Goal: Task Accomplishment & Management: Manage account settings

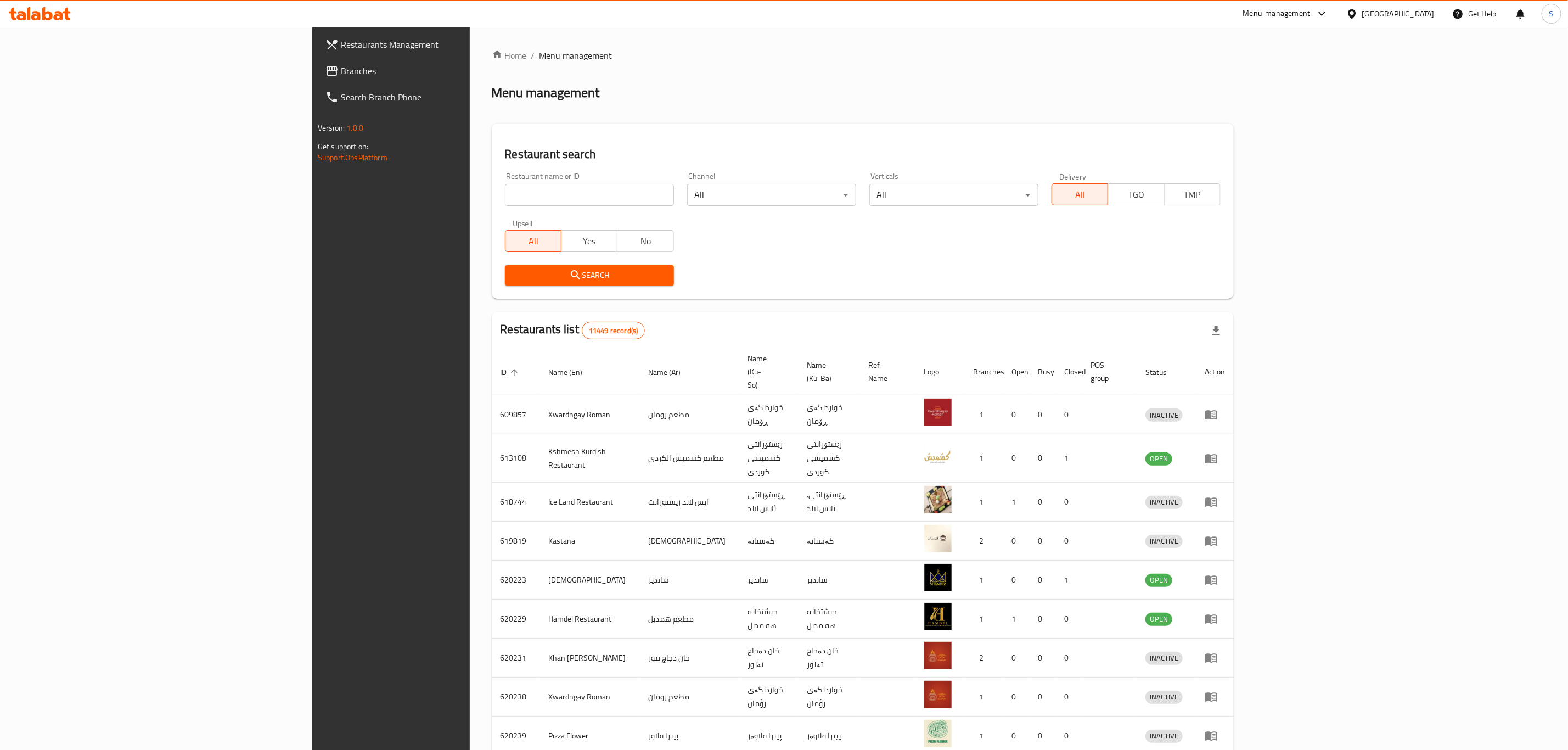
click at [505, 198] on input "search" at bounding box center [589, 195] width 169 height 22
click button "Search" at bounding box center [589, 275] width 169 height 20
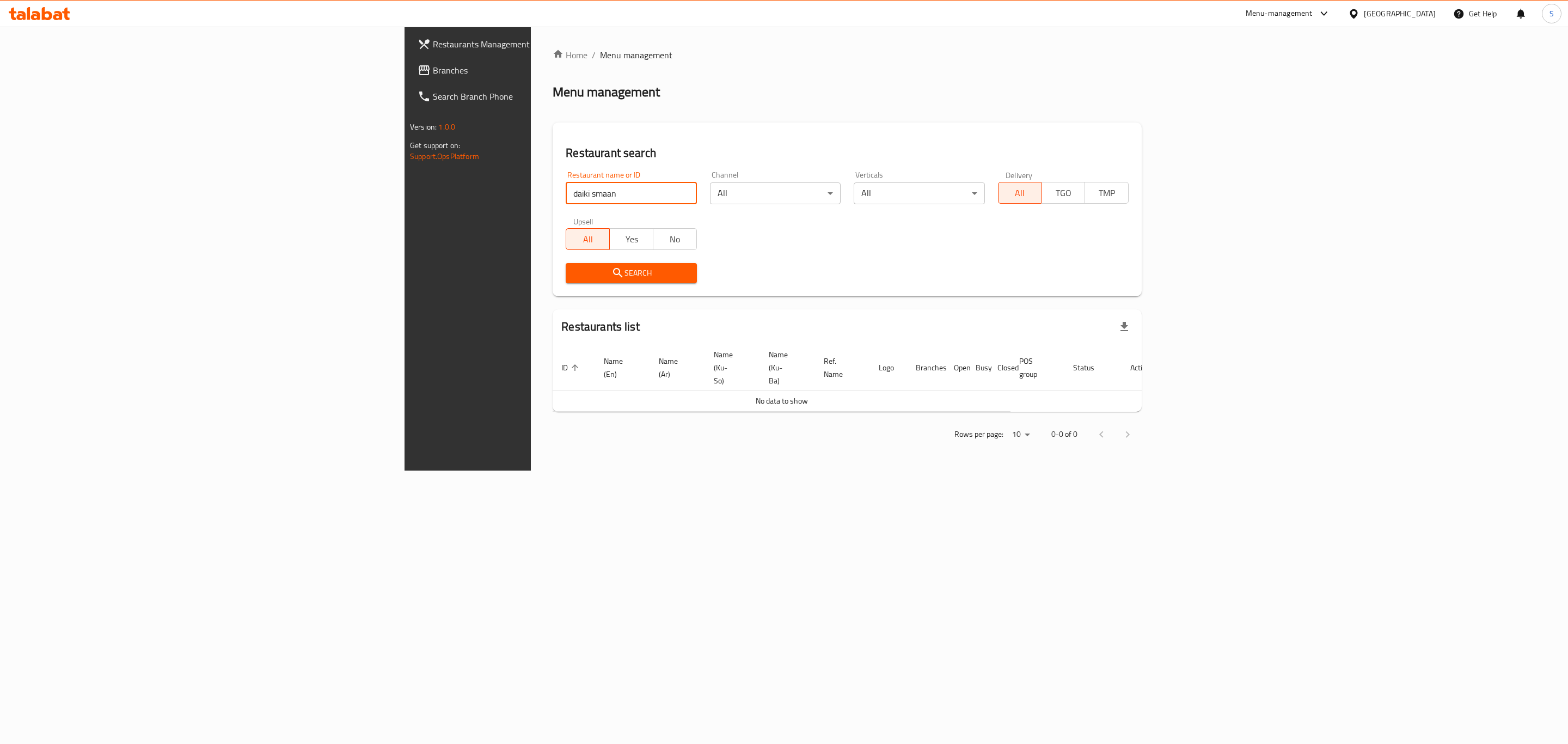
drag, startPoint x: 384, startPoint y: 196, endPoint x: 342, endPoint y: 195, distance: 42.0
click at [565, 195] on input "daiki smaan" at bounding box center [631, 194] width 131 height 22
type input "[PERSON_NAME]"
click button "Search" at bounding box center [631, 273] width 131 height 20
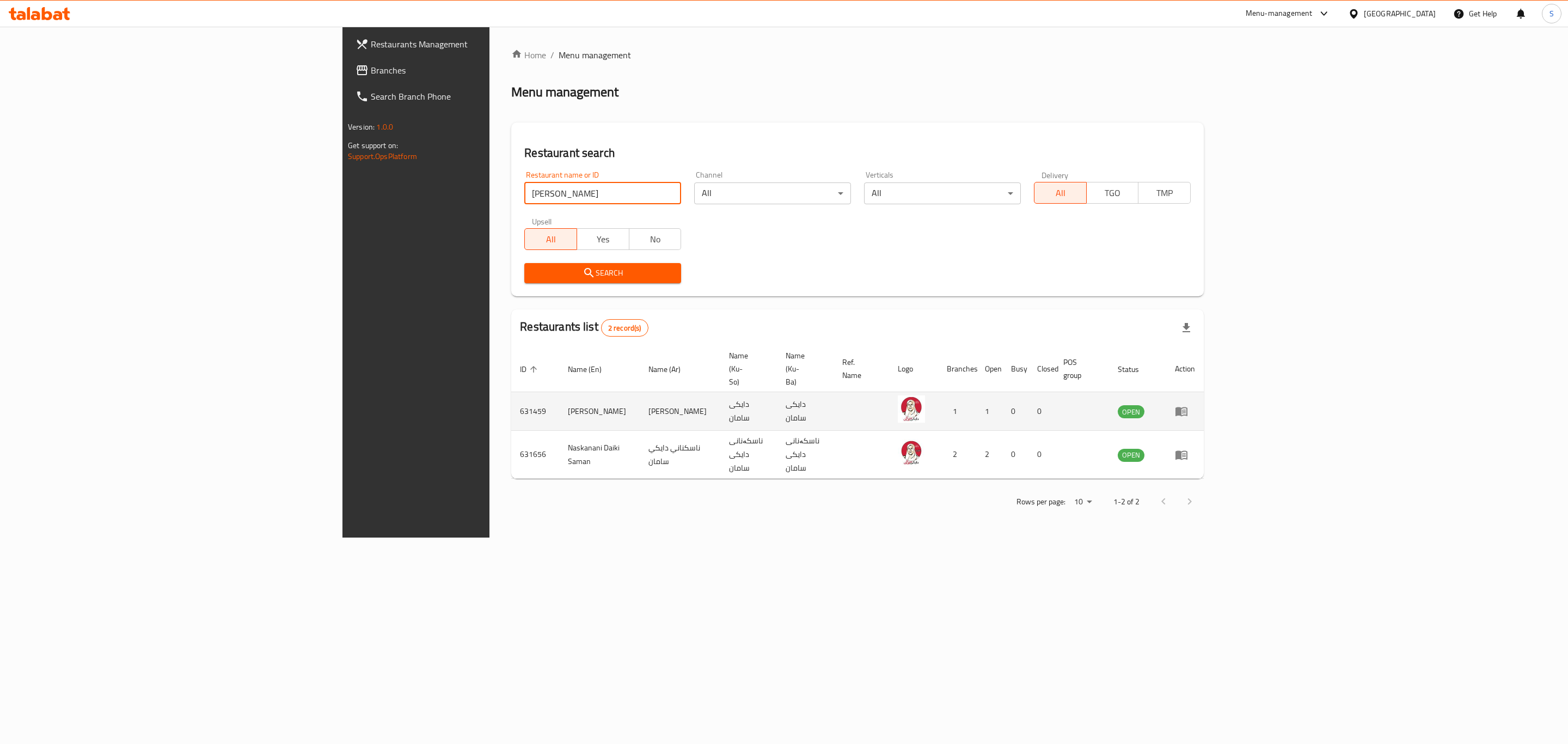
click at [1188, 407] on icon "enhanced table" at bounding box center [1181, 412] width 12 height 9
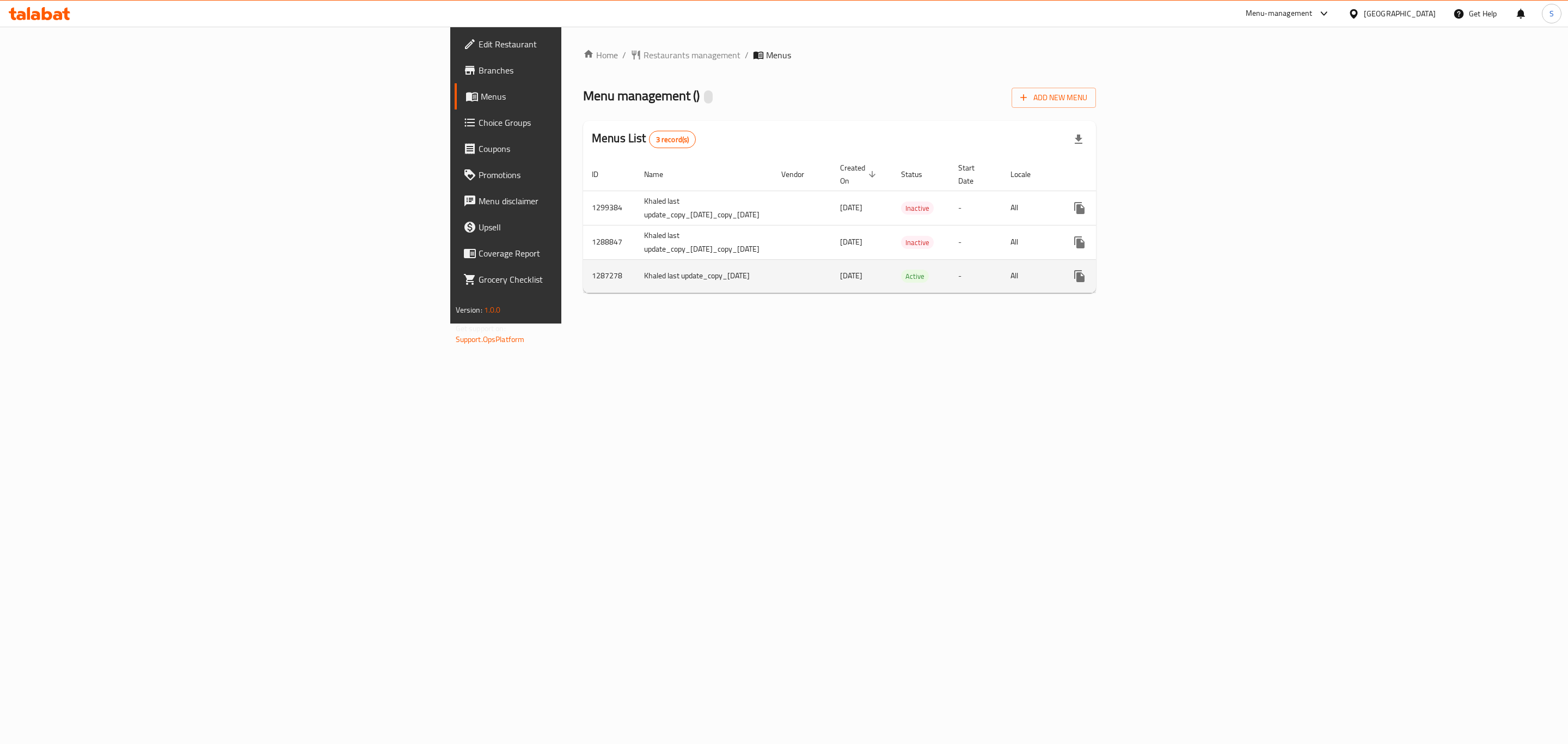
click at [1164, 270] on icon "enhanced table" at bounding box center [1158, 276] width 13 height 13
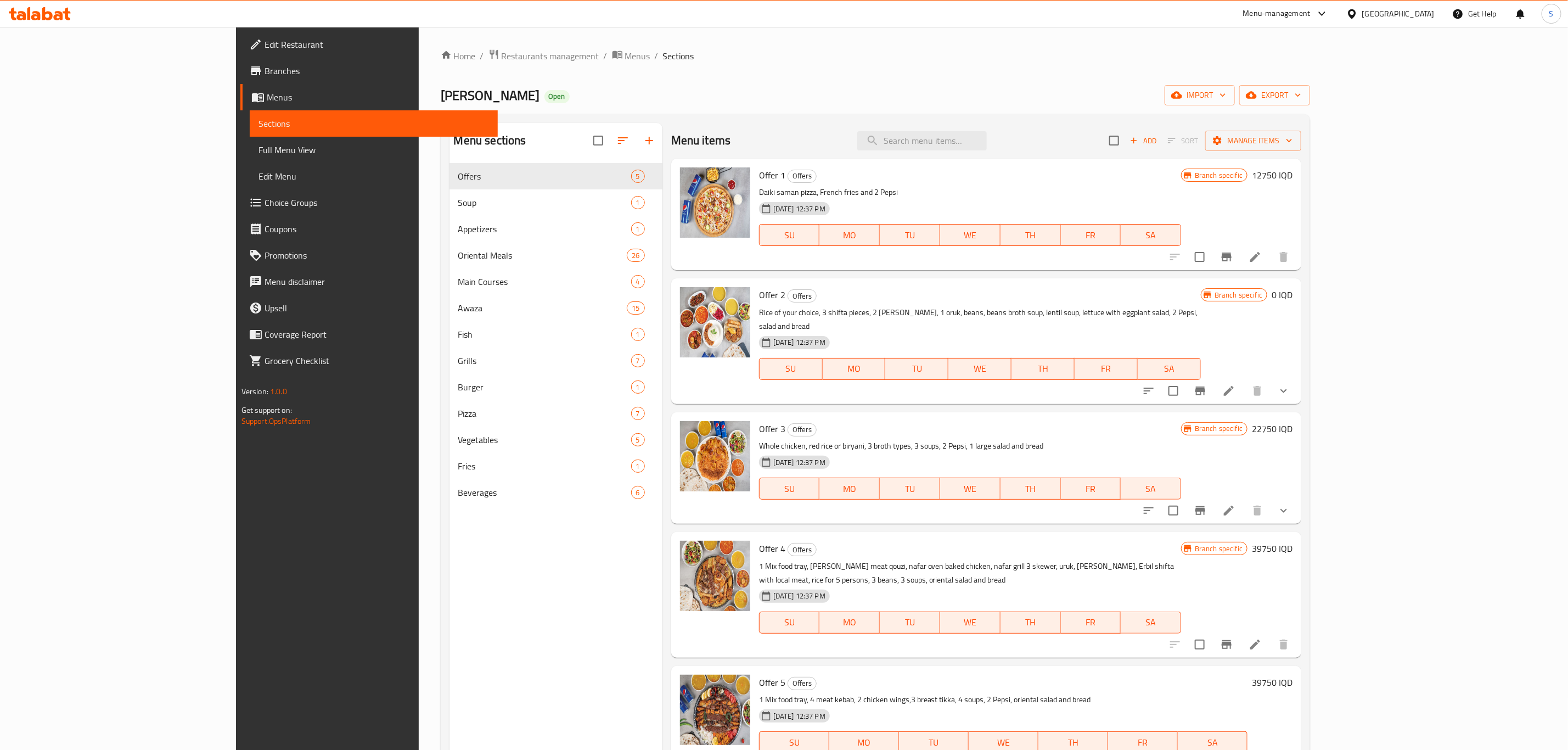
click at [759, 420] on span "Offer 3" at bounding box center [772, 428] width 26 height 17
copy h6 "Offer 3"
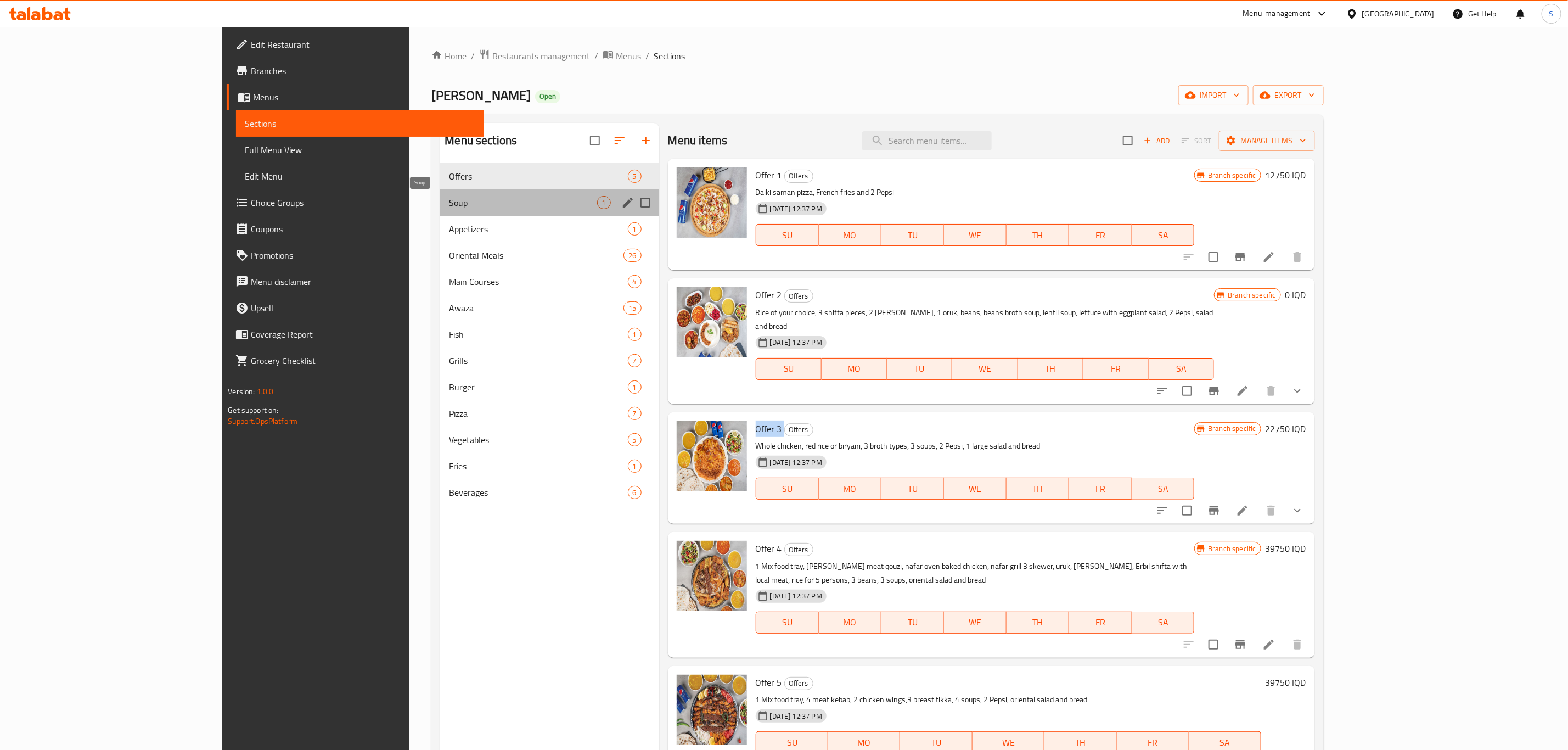
click at [449, 207] on span "Soup" at bounding box center [523, 202] width 148 height 13
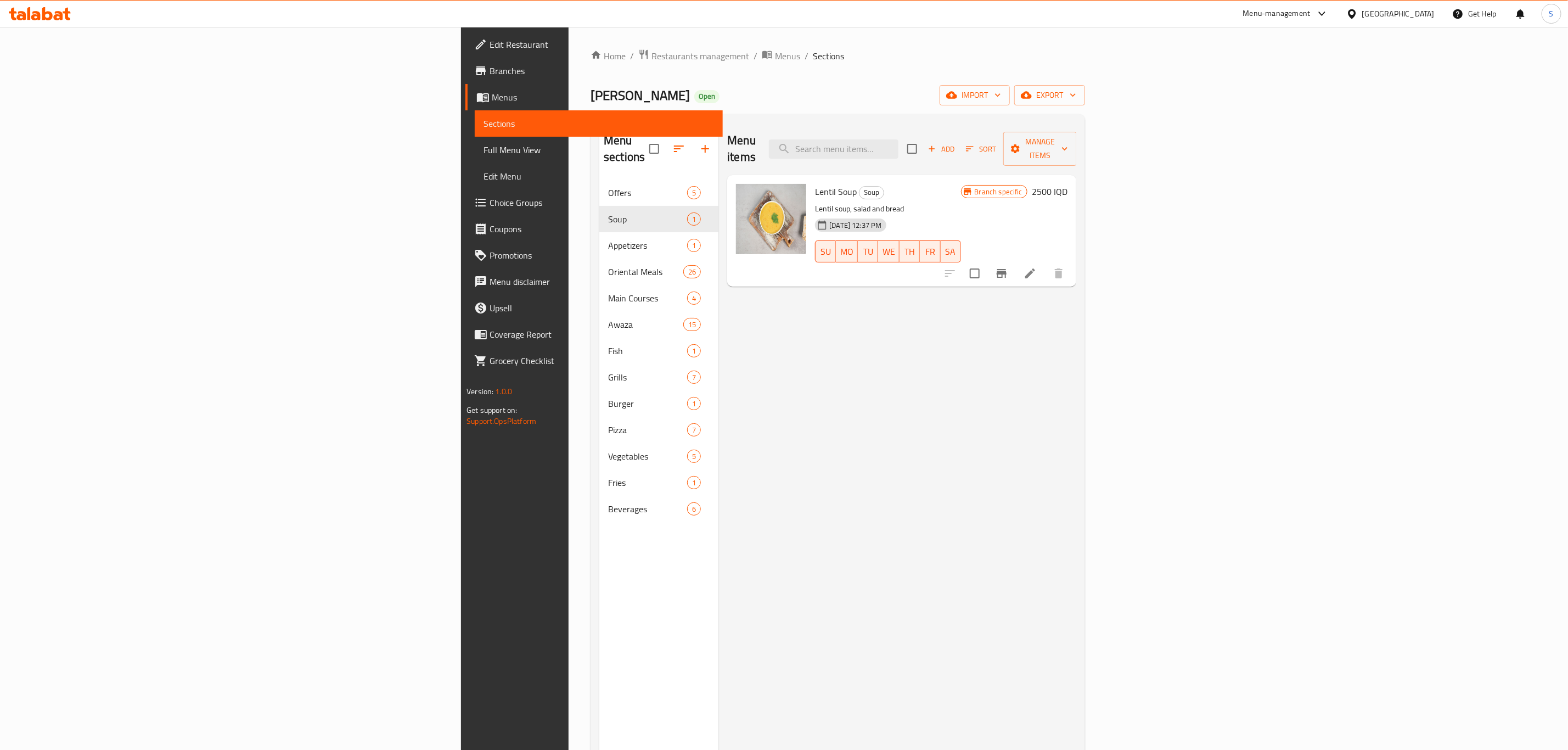
click at [815, 184] on span "Lentil Soup" at bounding box center [836, 191] width 42 height 17
copy h6 "Lentil Soup"
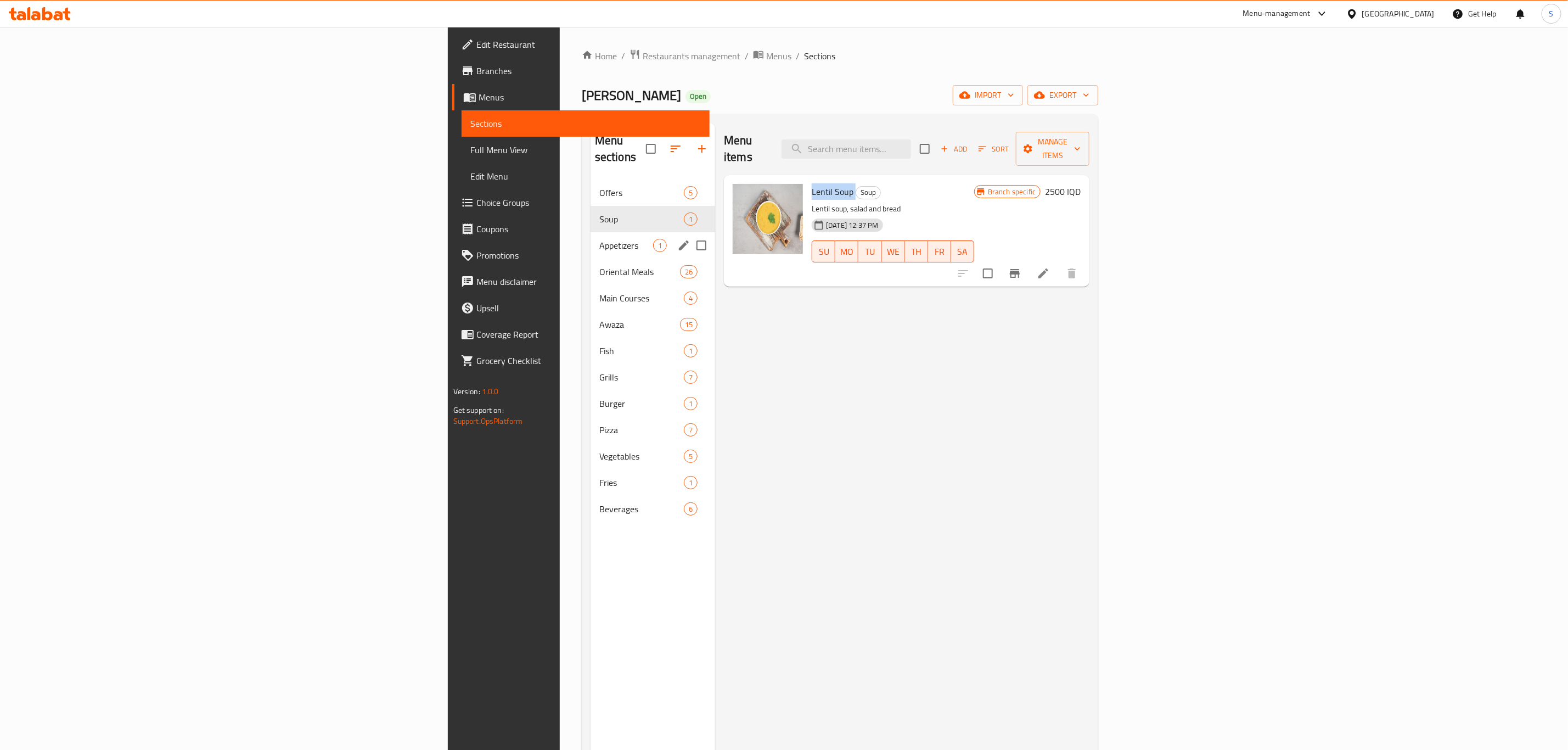
click at [600, 239] on span "Appetizers" at bounding box center [627, 245] width 54 height 13
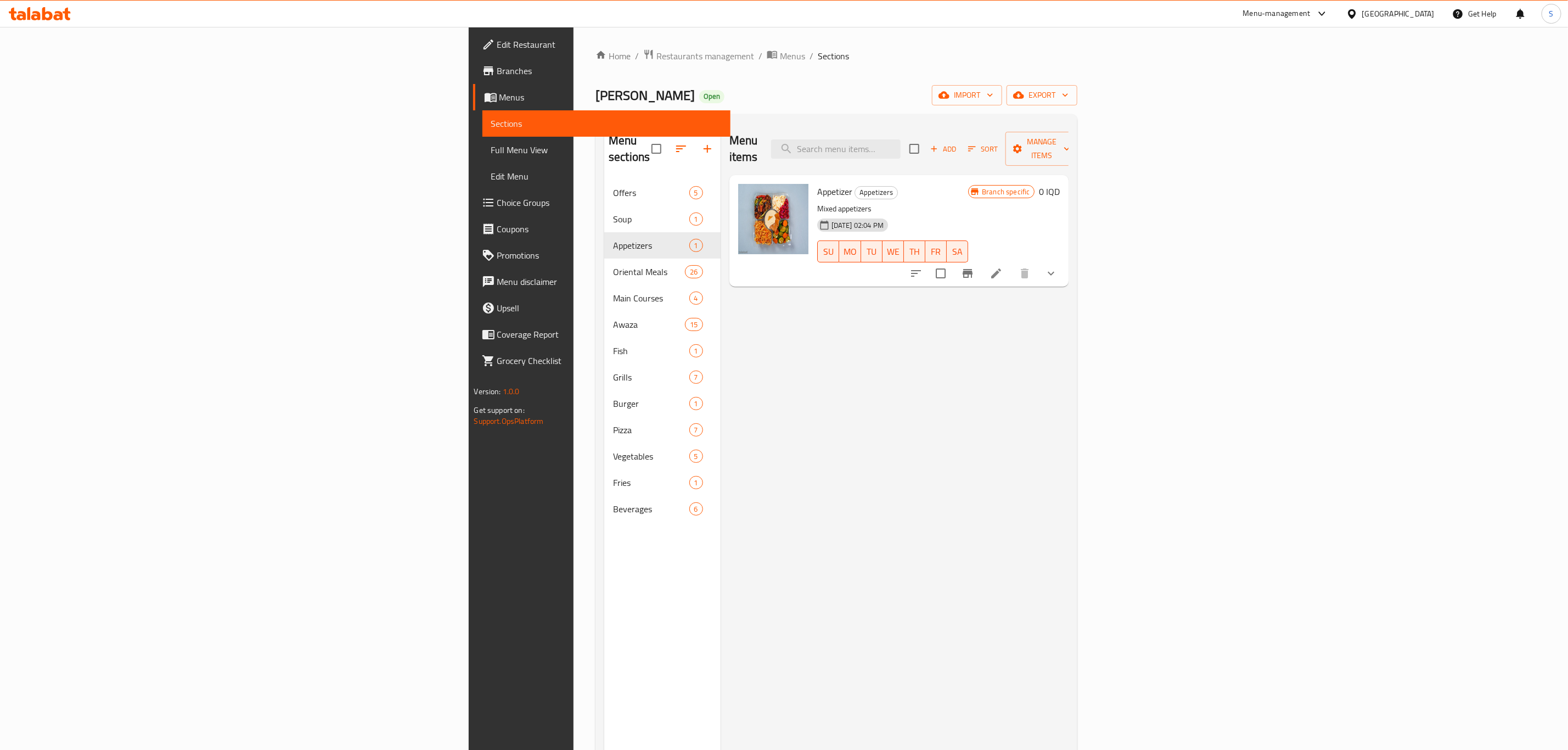
click at [817, 184] on span "Appetizer" at bounding box center [835, 191] width 35 height 17
copy h6 "Appetizer"
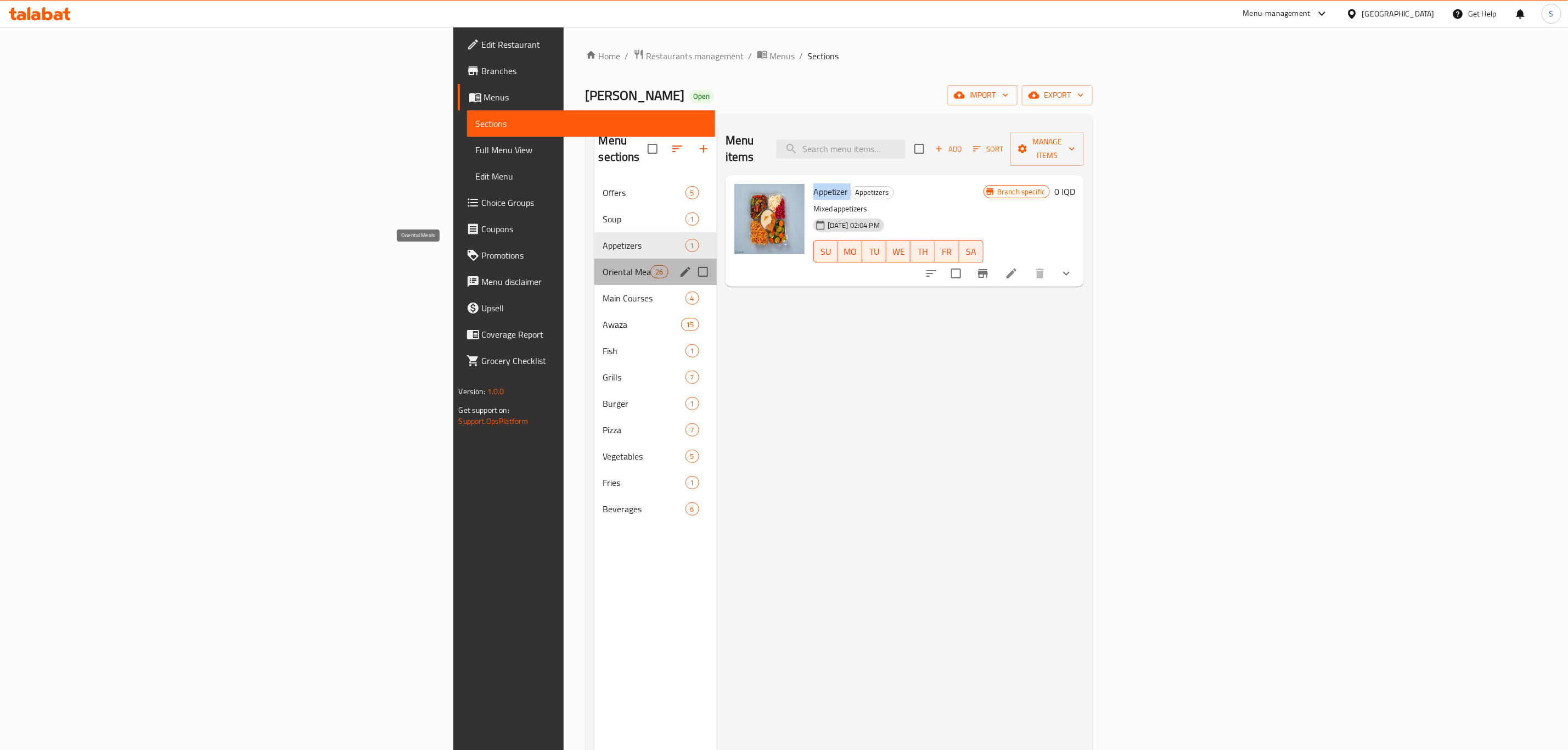
click at [603, 265] on span "Oriental Meals" at bounding box center [627, 271] width 48 height 13
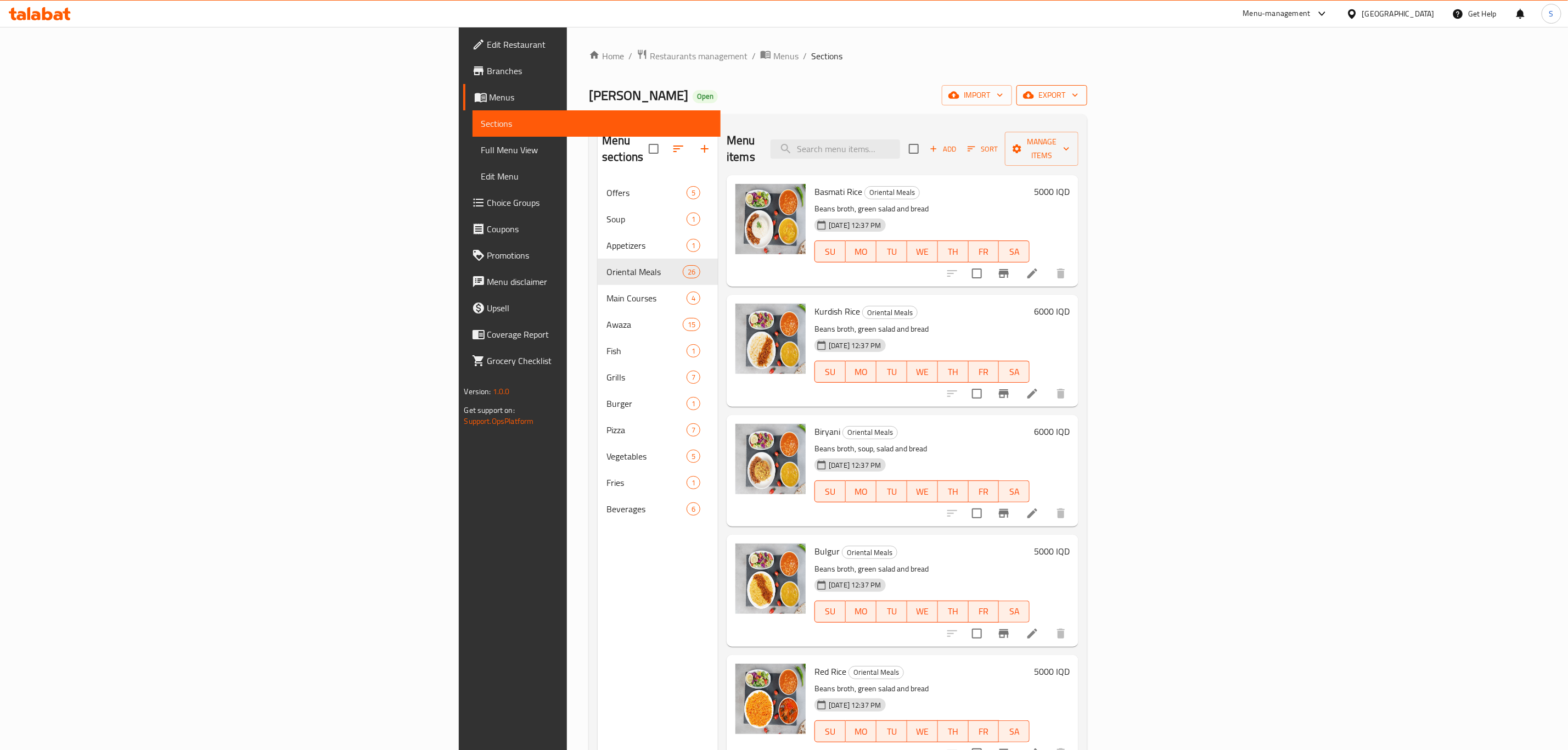
click at [1079, 99] on span "export" at bounding box center [1052, 95] width 53 height 14
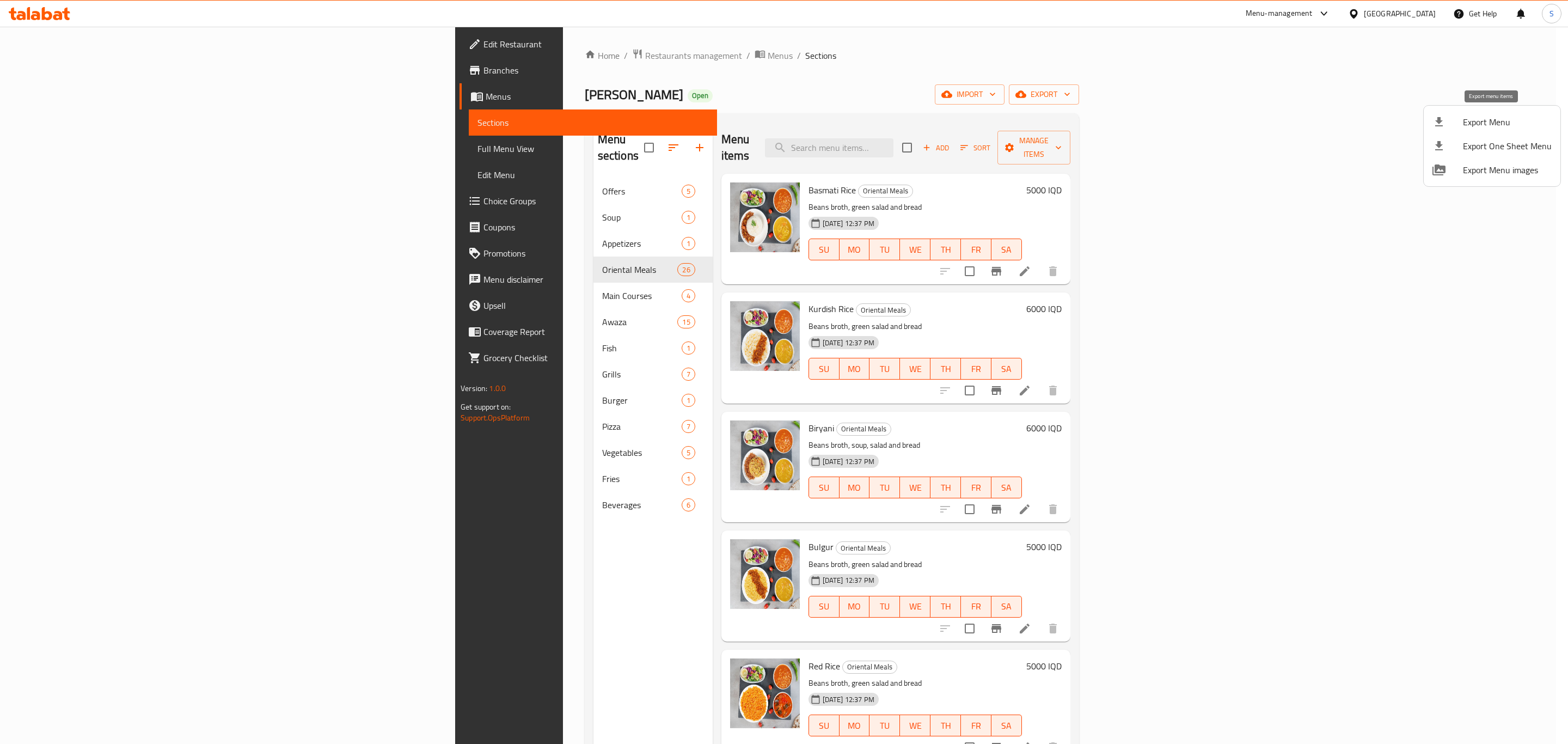
click at [1452, 122] on div at bounding box center [1447, 122] width 30 height 13
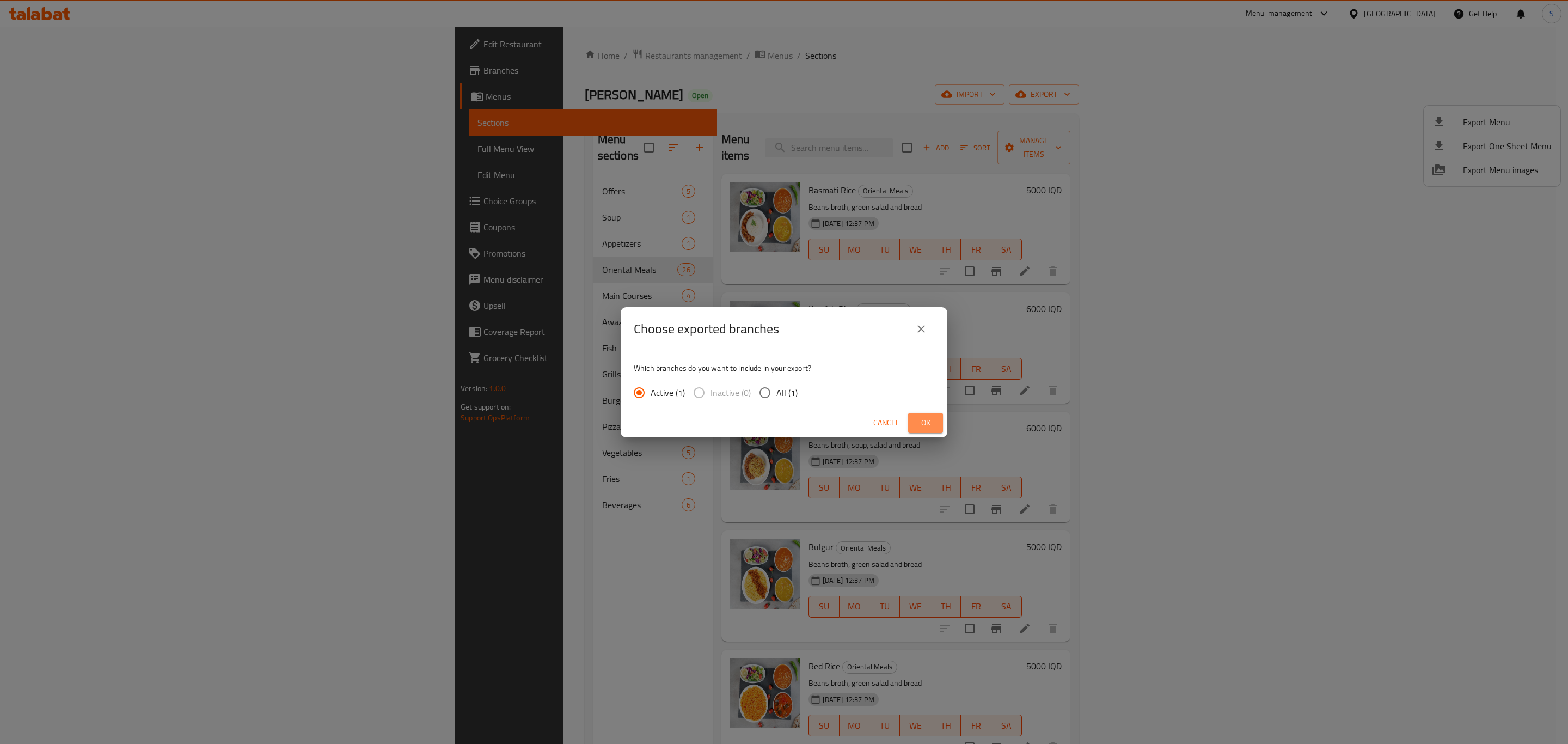
click at [935, 426] on button "Ok" at bounding box center [925, 423] width 35 height 20
